Goal: Task Accomplishment & Management: Use online tool/utility

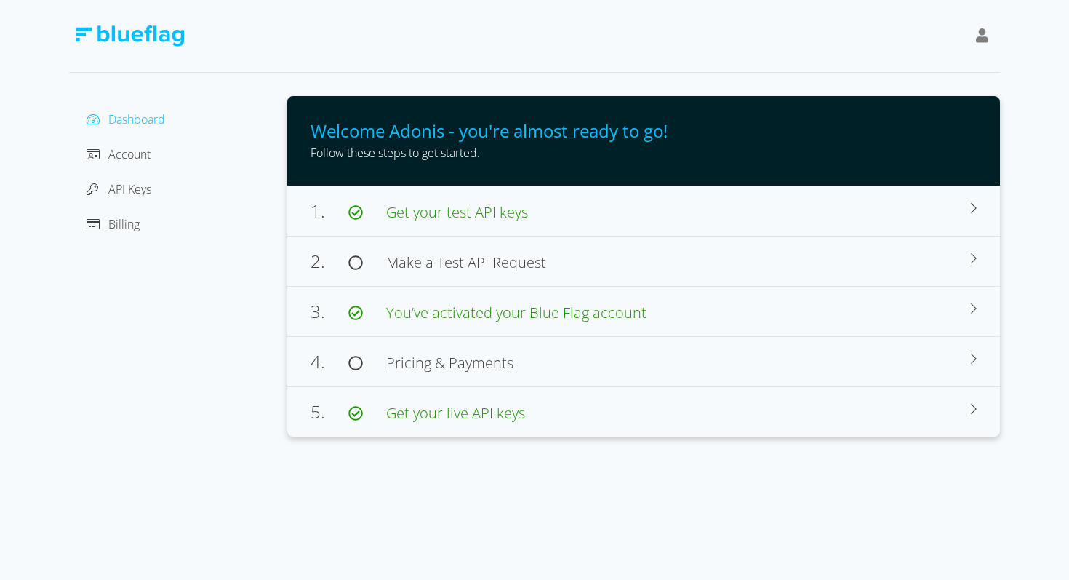
click at [985, 44] on span at bounding box center [982, 36] width 13 height 20
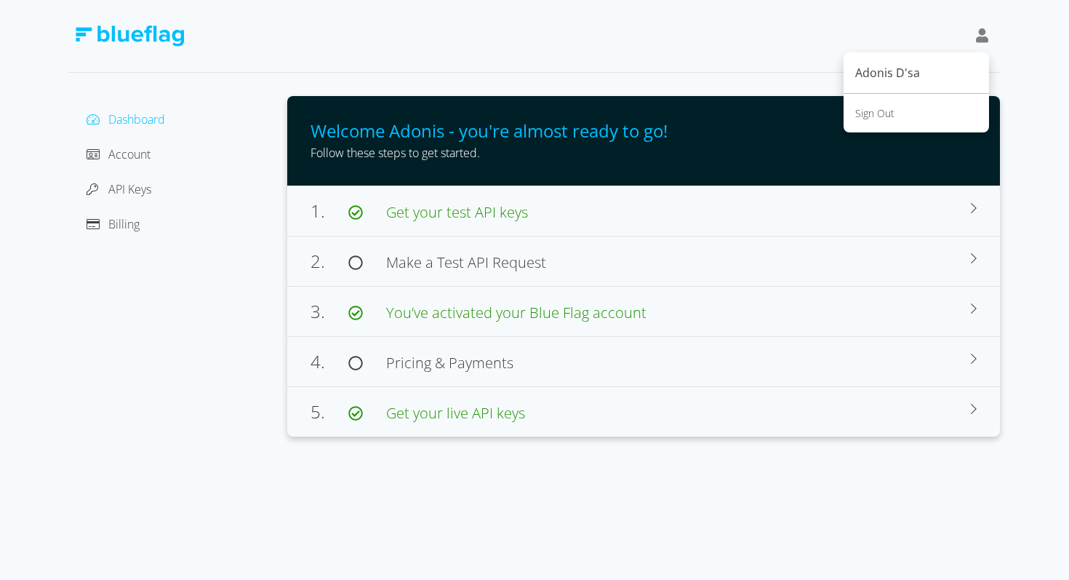
click at [868, 113] on div "Sign Out" at bounding box center [916, 112] width 122 height 15
click at [857, 112] on div "Sign Out" at bounding box center [916, 112] width 122 height 15
click at [871, 112] on div "Sign Out" at bounding box center [916, 112] width 122 height 15
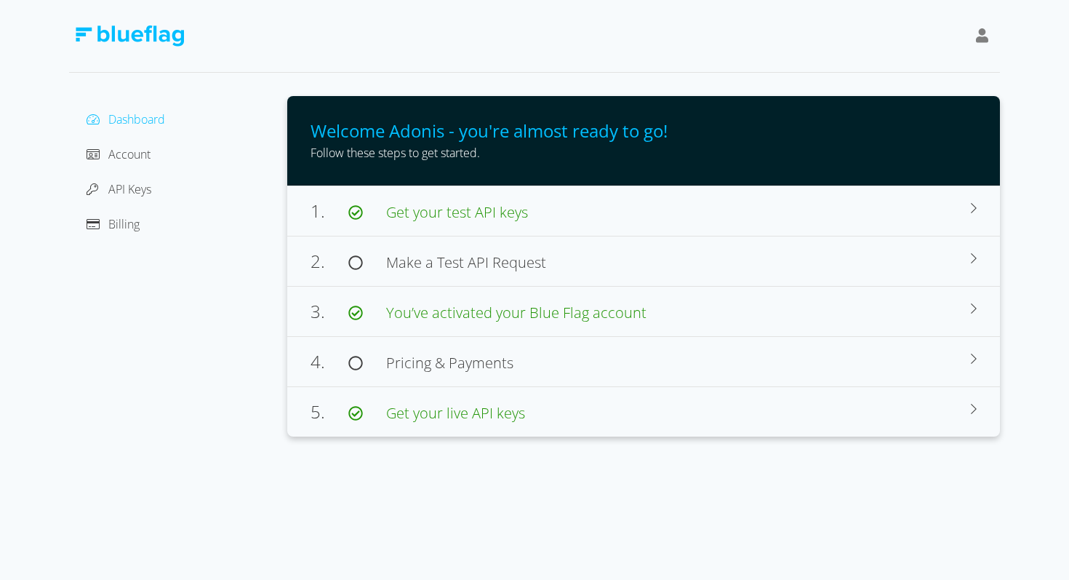
click at [638, 53] on div at bounding box center [534, 36] width 931 height 73
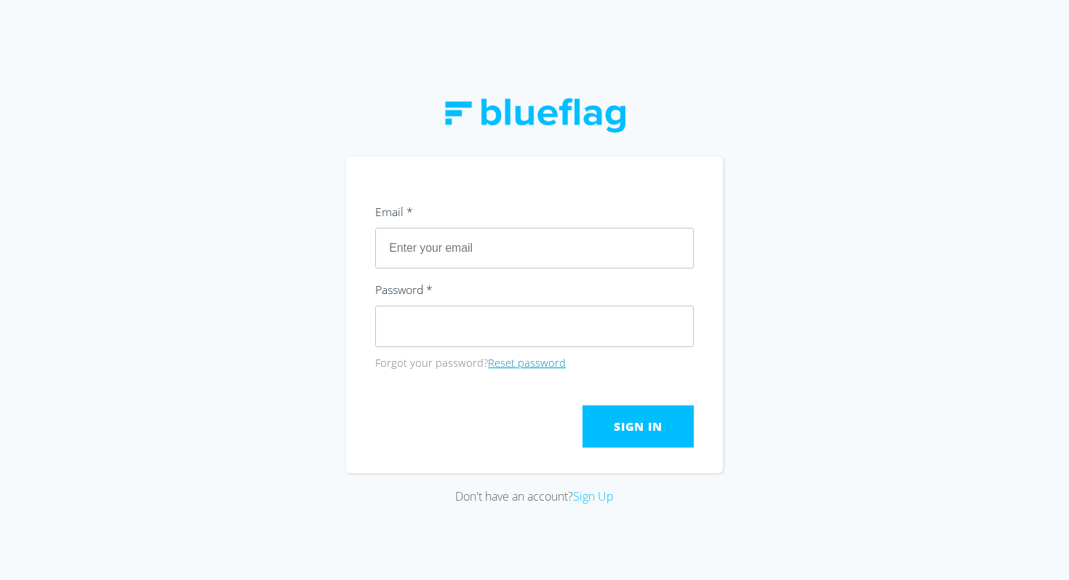
click at [523, 360] on button "Reset password" at bounding box center [527, 363] width 78 height 16
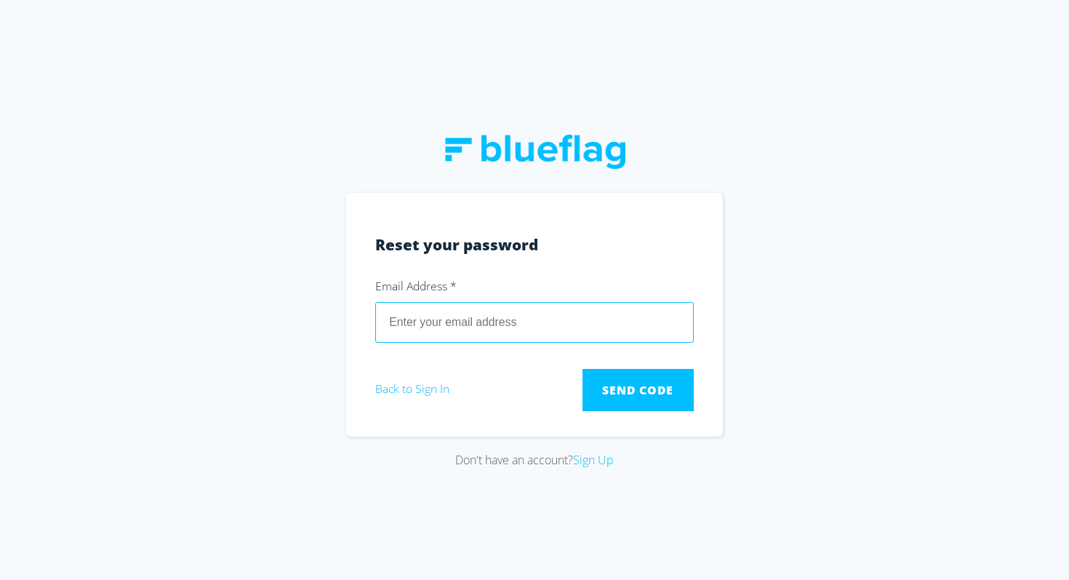
click at [468, 318] on input "email" at bounding box center [534, 322] width 318 height 41
type input "adonis.dsa@blueflag.com.au"
click at [630, 392] on span "Send Code" at bounding box center [637, 390] width 71 height 16
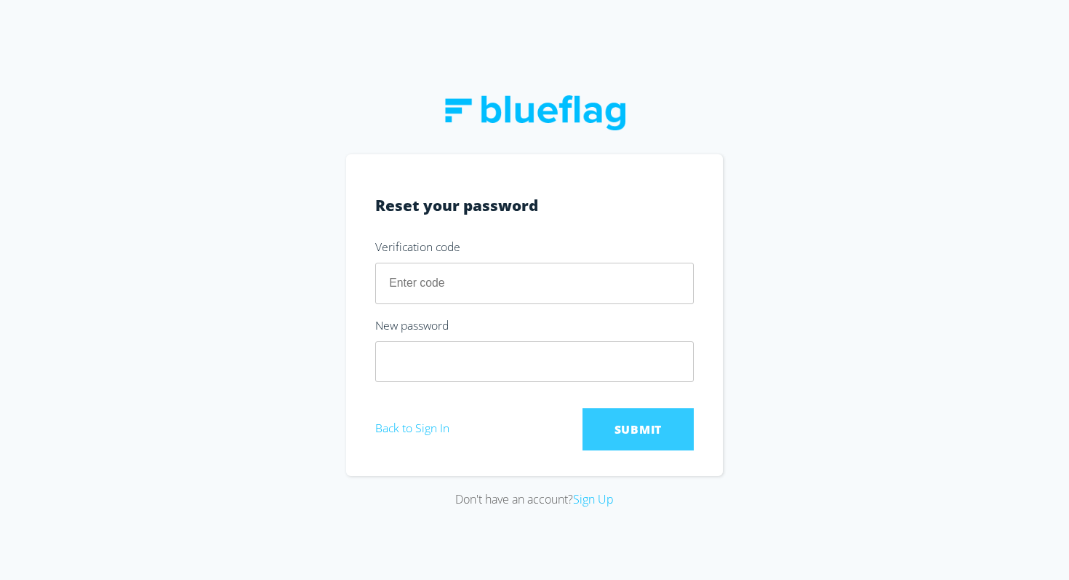
click at [545, 292] on input "number" at bounding box center [534, 283] width 318 height 41
type input "144584"
click at [617, 421] on span "Submit" at bounding box center [638, 429] width 48 height 16
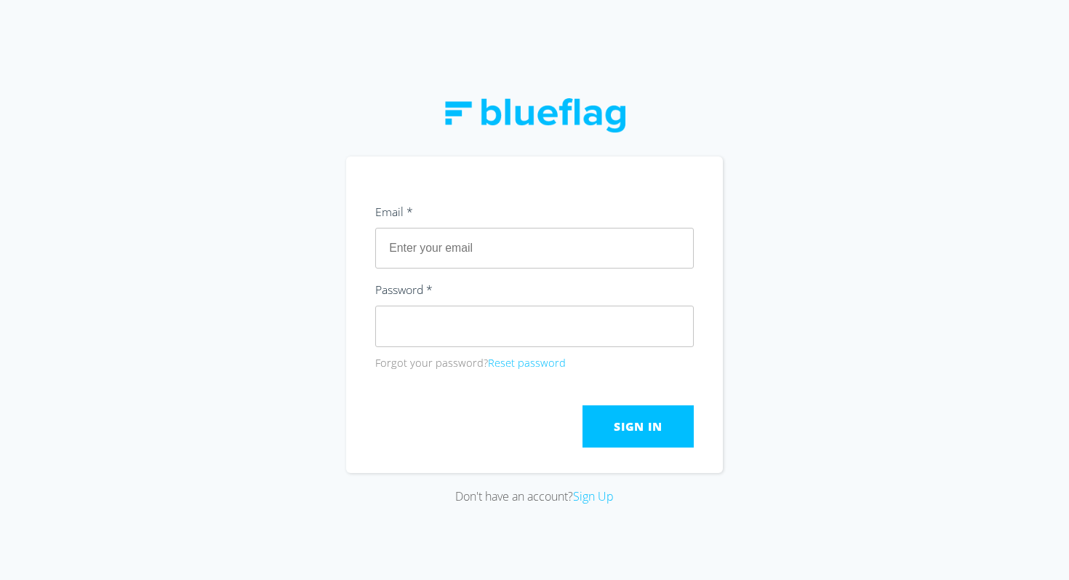
click at [873, 248] on div "Don't have an account? Sign Up" at bounding box center [534, 290] width 1069 height 580
click at [574, 260] on input "text" at bounding box center [534, 248] width 318 height 41
type input "adonis.dsa@blueflag.com.au"
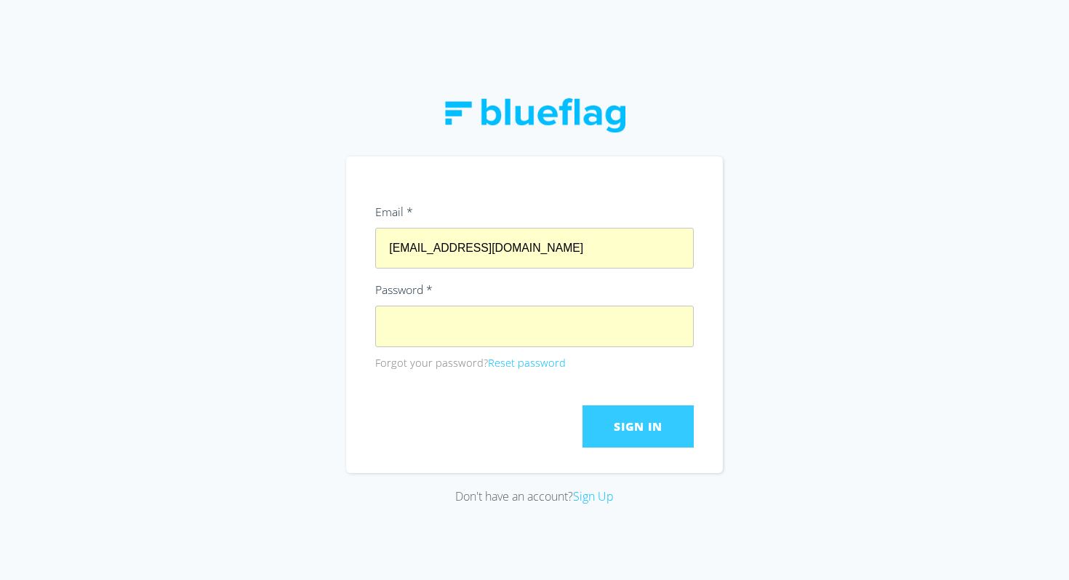
click at [614, 418] on span "Sign In" at bounding box center [638, 426] width 48 height 16
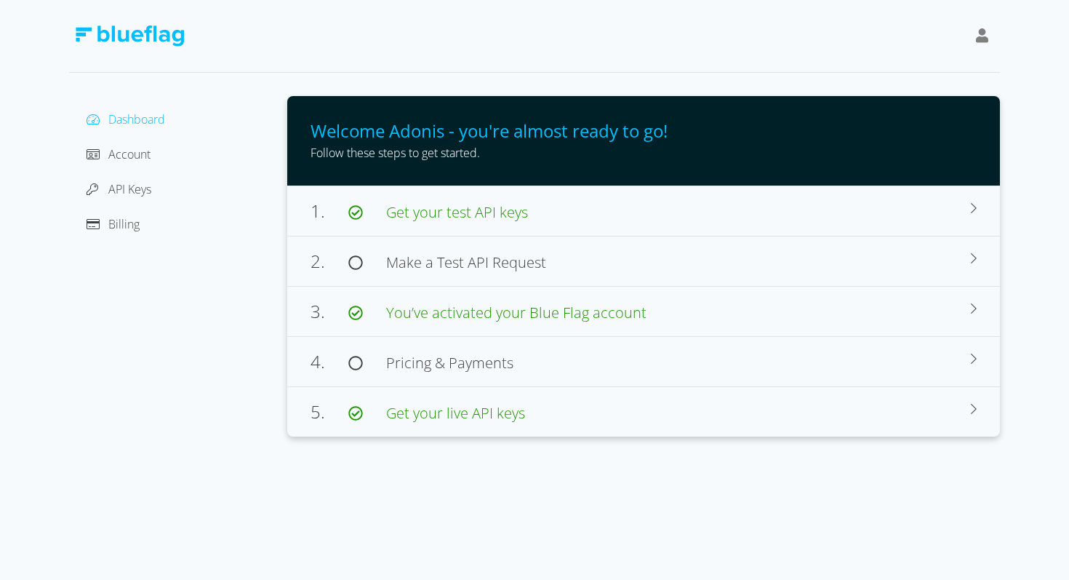
click at [577, 463] on div "Dashboard Account API Keys Billing Welcome Adonis - you're almost ready to go! …" at bounding box center [534, 290] width 1069 height 580
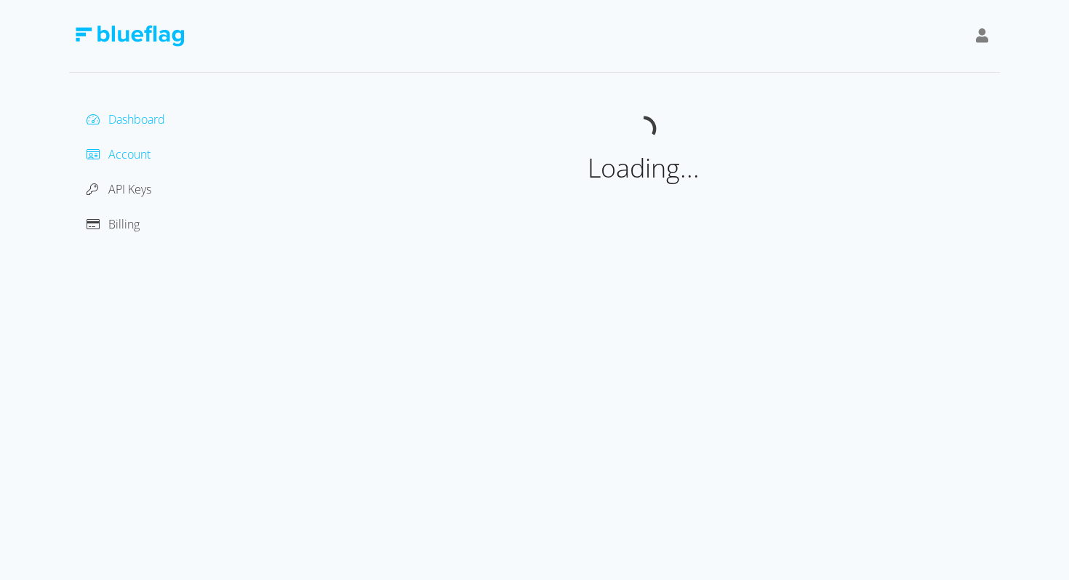
click at [130, 150] on span "Account" at bounding box center [129, 154] width 42 height 16
click at [135, 188] on span "API Keys" at bounding box center [129, 189] width 43 height 16
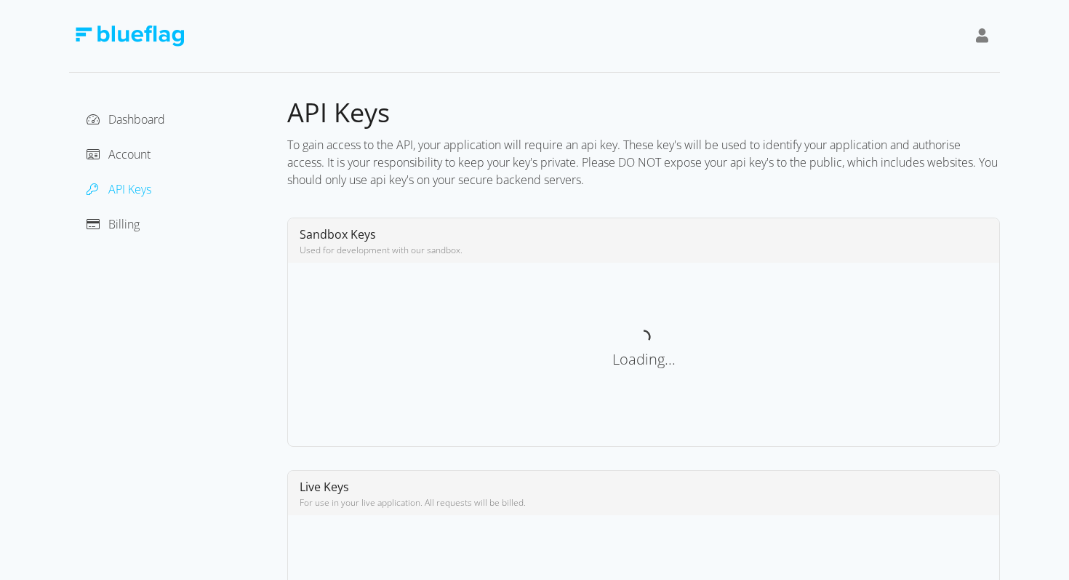
click at [982, 41] on icon at bounding box center [982, 35] width 13 height 15
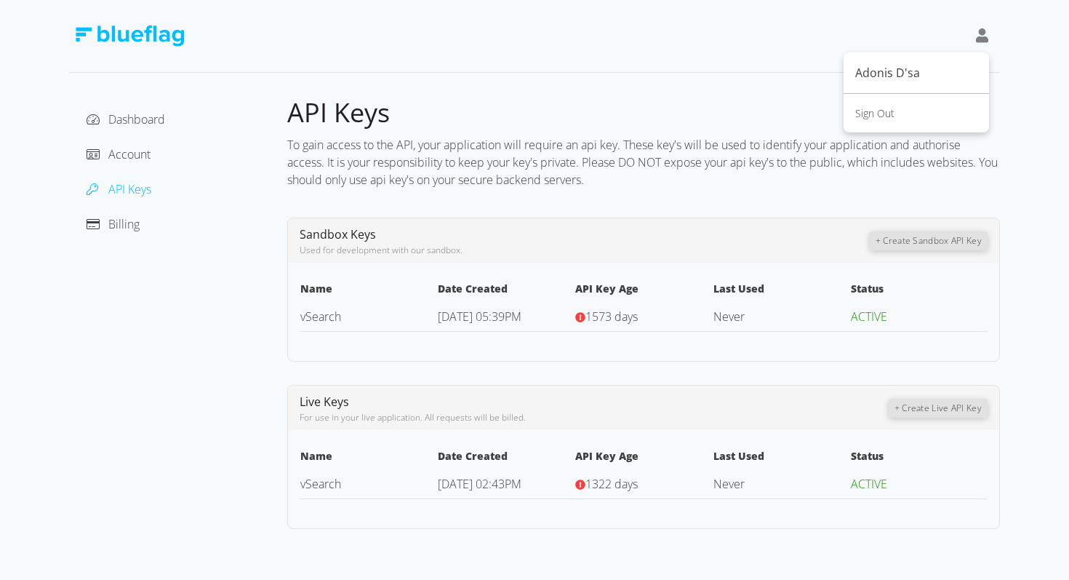
click at [685, 79] on div "Dashboard Account API Keys Billing API Keys To gain access to the API, your app…" at bounding box center [534, 264] width 931 height 529
click at [133, 153] on span "Account" at bounding box center [129, 154] width 42 height 16
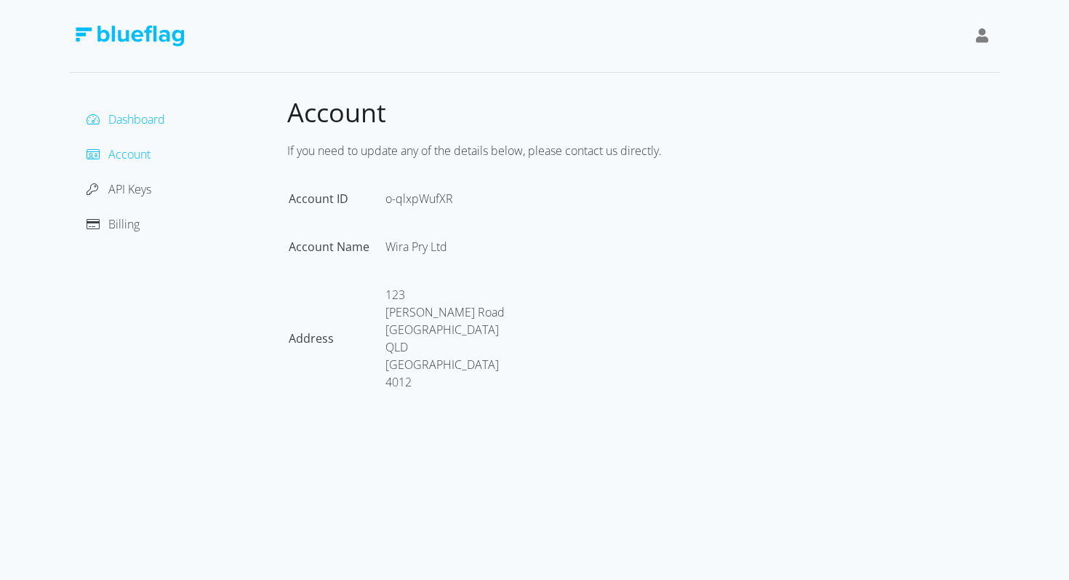
click at [140, 119] on span "Dashboard" at bounding box center [136, 119] width 57 height 16
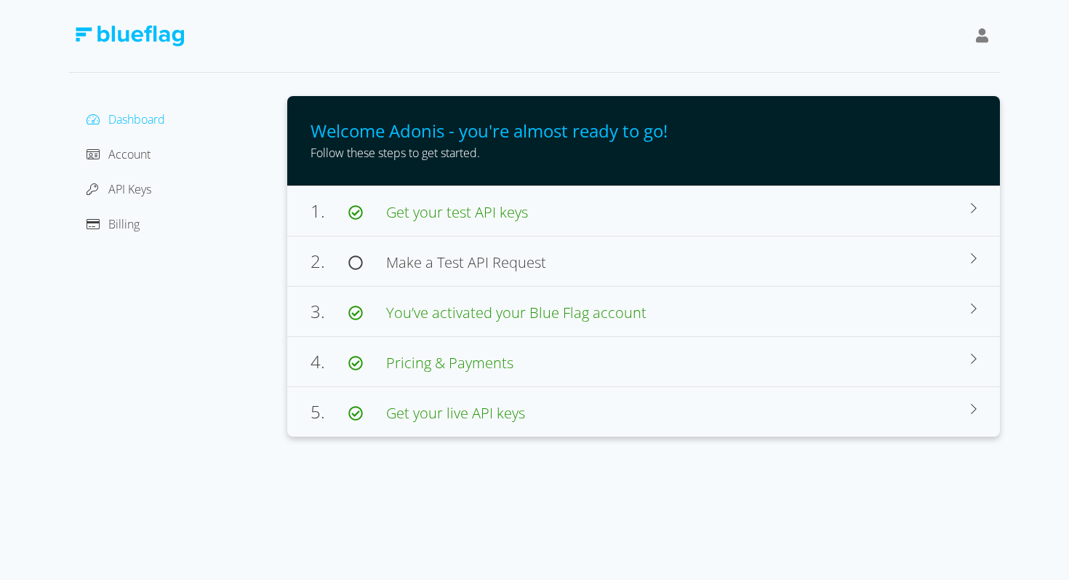
click at [124, 180] on div "API Keys" at bounding box center [178, 188] width 195 height 23
click at [127, 190] on span "API Keys" at bounding box center [129, 189] width 43 height 16
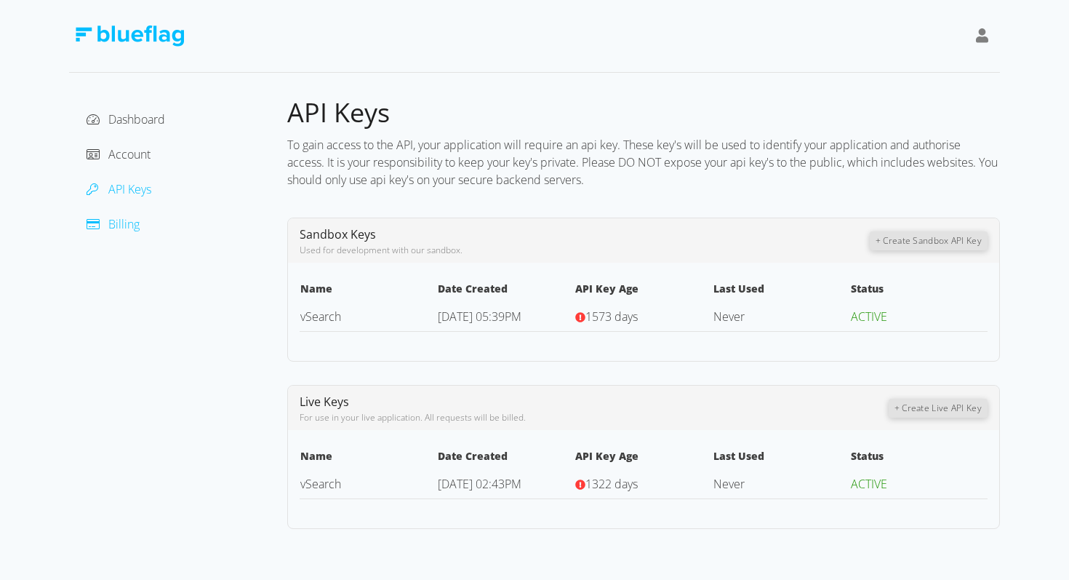
click at [133, 228] on span "Billing" at bounding box center [123, 224] width 31 height 16
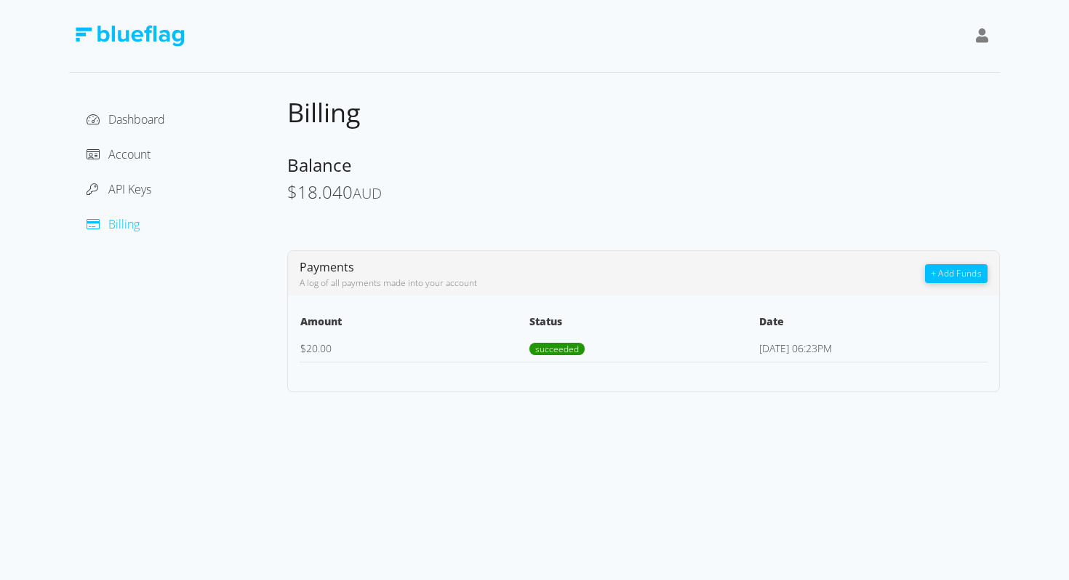
drag, startPoint x: 403, startPoint y: 199, endPoint x: 278, endPoint y: 198, distance: 125.1
click at [278, 198] on div "Dashboard Account API Keys Billing Billing Balance $ 18.040 AUD Payments A log …" at bounding box center [534, 244] width 931 height 296
copy div "Billing Billing Balance $ 18.040 AUD"
click at [340, 190] on span "18.040" at bounding box center [324, 192] width 55 height 24
drag, startPoint x: 381, startPoint y: 191, endPoint x: 288, endPoint y: 193, distance: 93.1
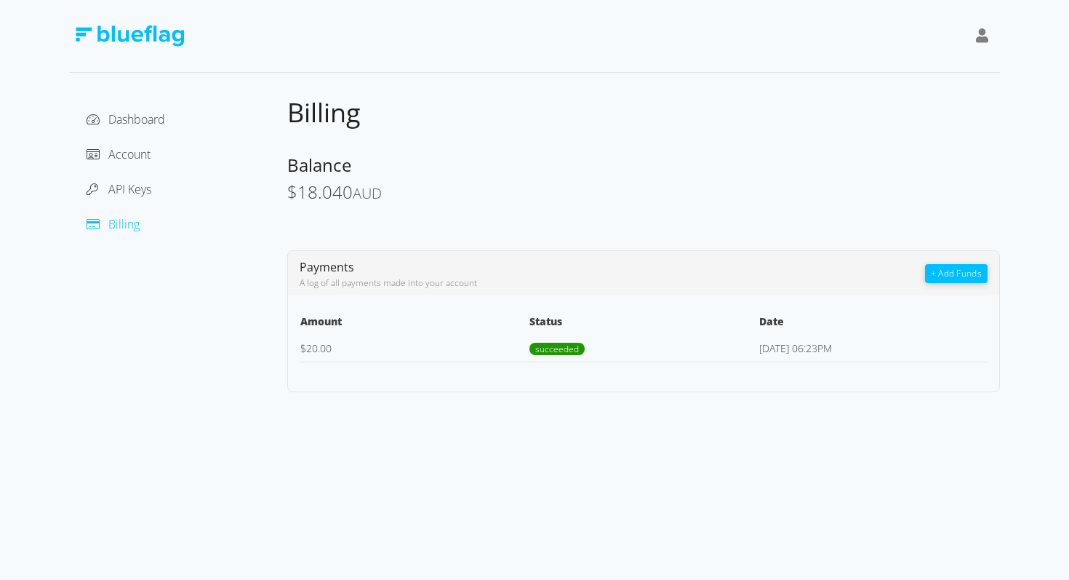
click at [288, 193] on span "$ 18.040 AUD" at bounding box center [334, 192] width 95 height 24
copy span "$ 18.040 AUD"
click at [599, 183] on div "$ 18.040 AUD" at bounding box center [643, 193] width 713 height 21
click at [127, 183] on span "API Keys" at bounding box center [129, 189] width 43 height 16
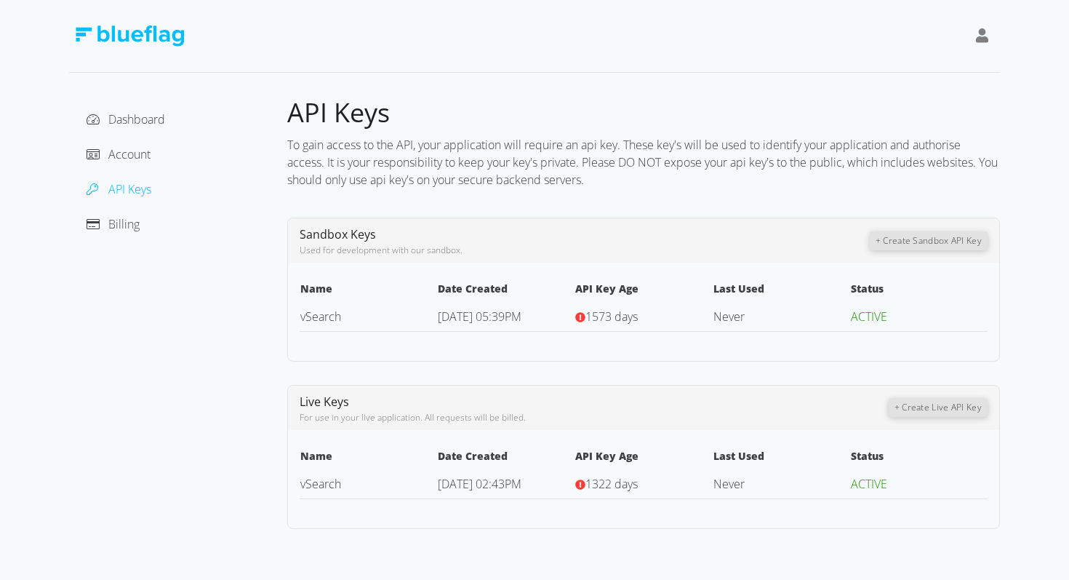
click at [959, 407] on button "+ Create Live API Key" at bounding box center [938, 407] width 99 height 19
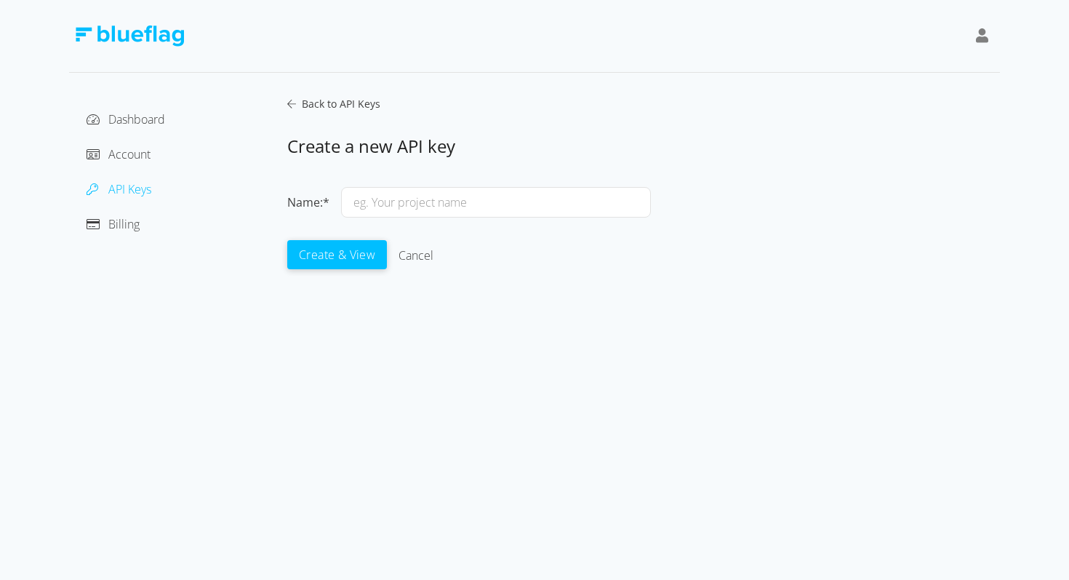
click at [497, 205] on input "text" at bounding box center [496, 202] width 310 height 31
type input "BFTEST"
click at [348, 254] on button "Create & View" at bounding box center [337, 253] width 100 height 29
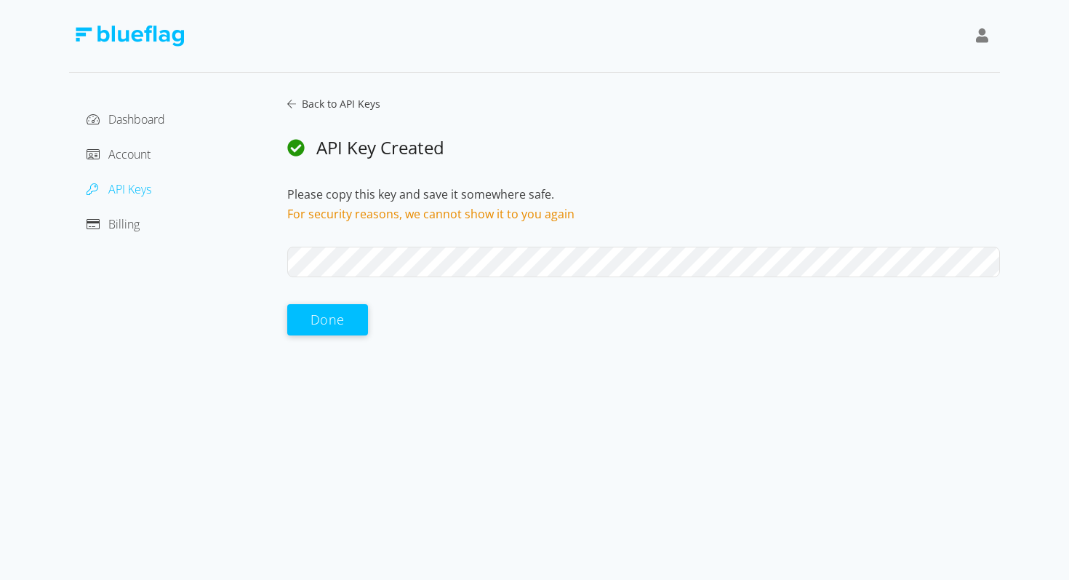
click at [326, 322] on button "Done" at bounding box center [327, 319] width 81 height 31
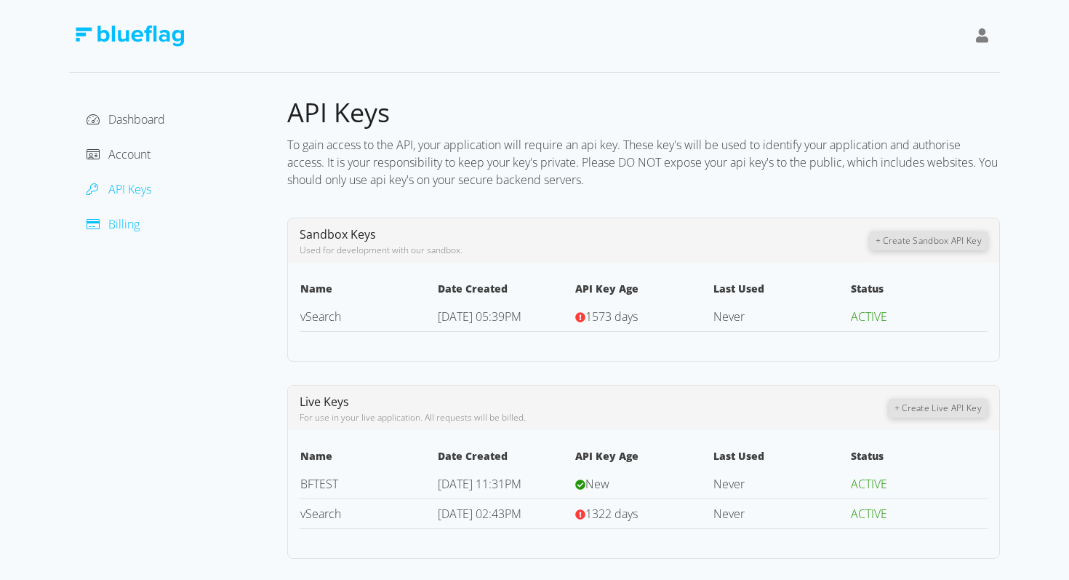
click at [110, 226] on span "Billing" at bounding box center [123, 224] width 31 height 16
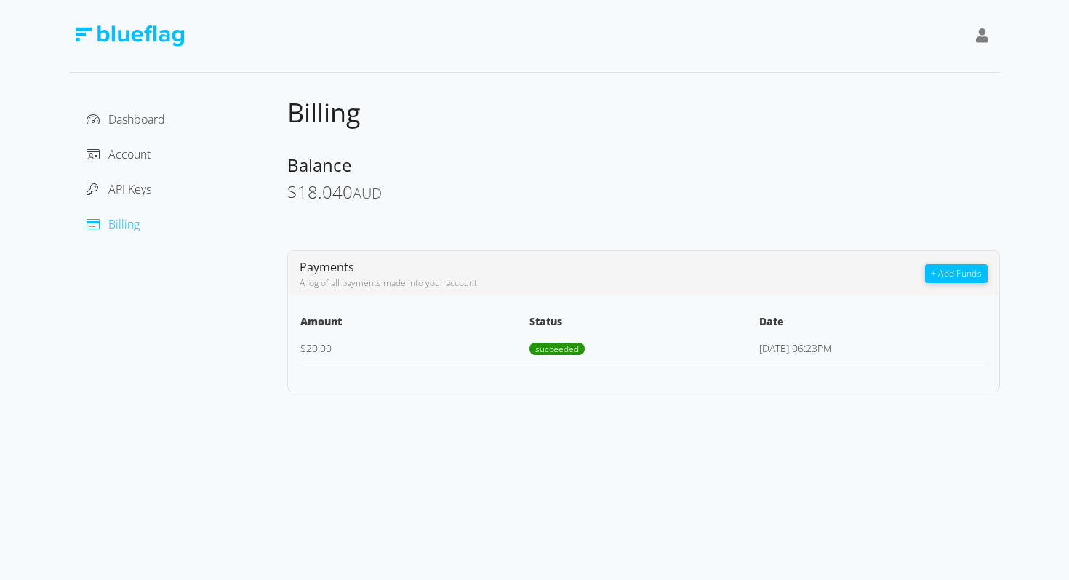
click at [577, 196] on div "$ 18.040 AUD" at bounding box center [643, 193] width 713 height 21
click at [558, 215] on div "Billing Balance $ 18.040 AUD Payments A log of all payments made into your acco…" at bounding box center [643, 244] width 713 height 296
click at [665, 198] on div "$ 18.040 AUD" at bounding box center [643, 193] width 713 height 21
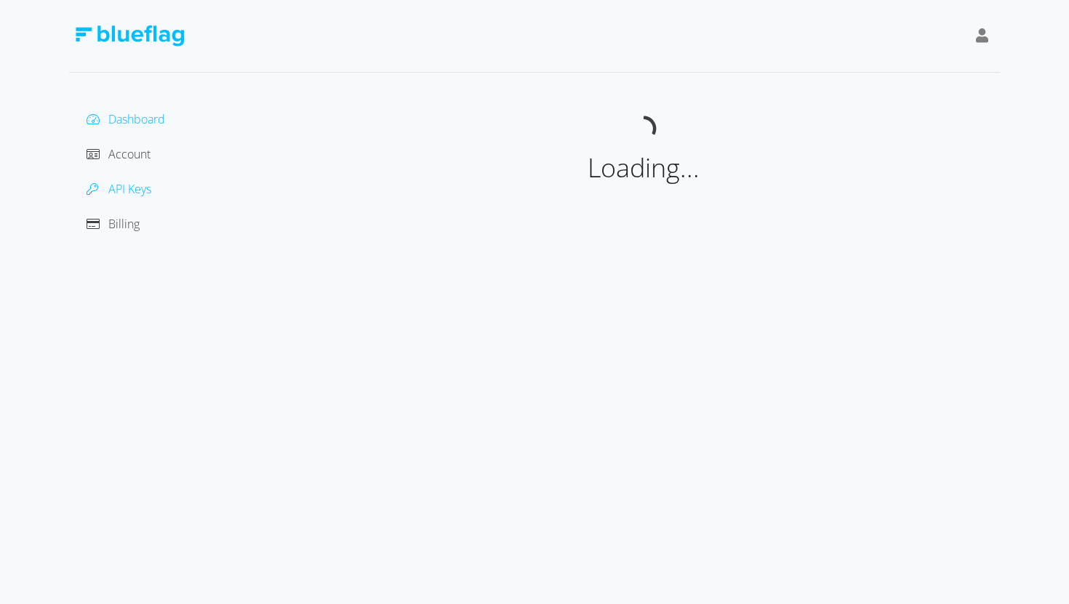
click at [132, 191] on span "API Keys" at bounding box center [129, 189] width 43 height 16
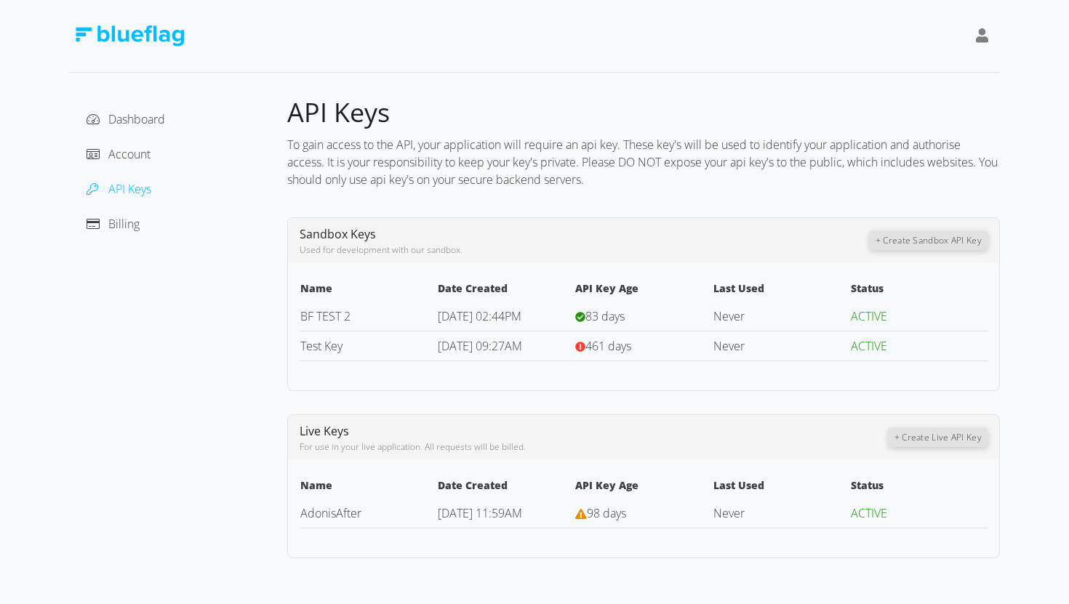
click at [938, 236] on button "+ Create Sandbox API Key" at bounding box center [929, 240] width 118 height 19
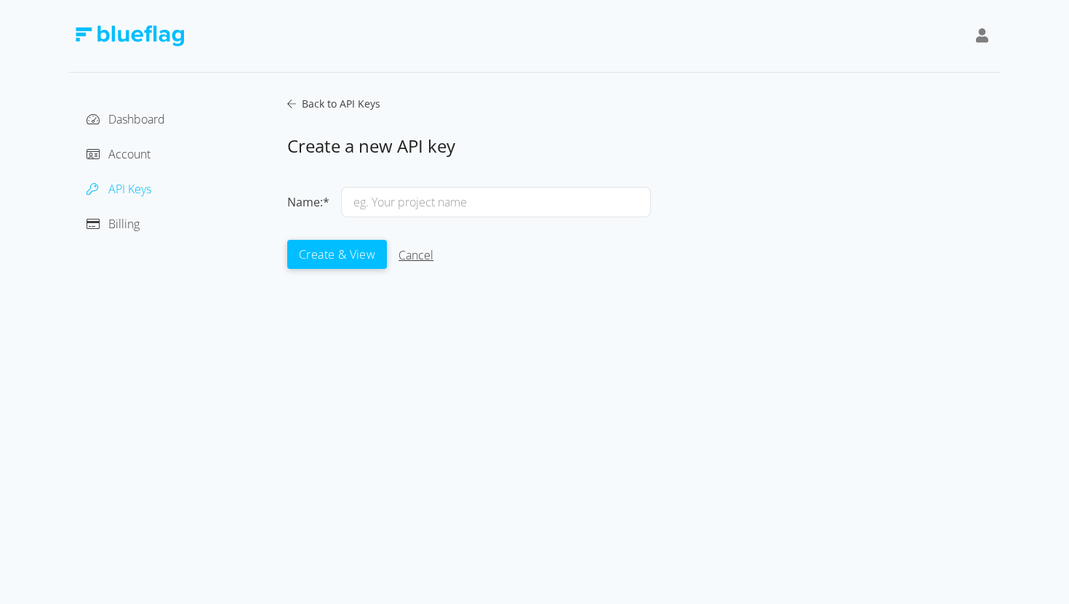
click at [415, 253] on link "Cancel" at bounding box center [415, 255] width 35 height 16
